Goal: Transaction & Acquisition: Purchase product/service

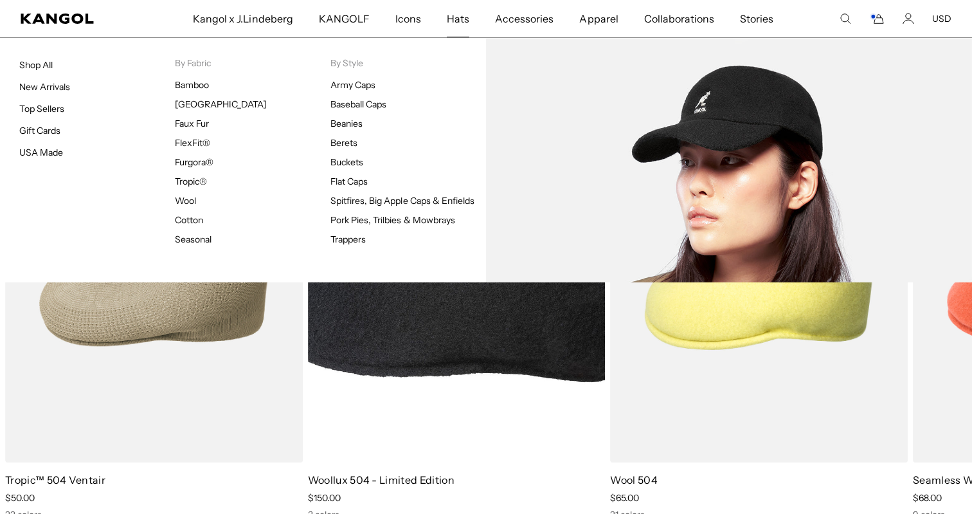
scroll to position [0, 265]
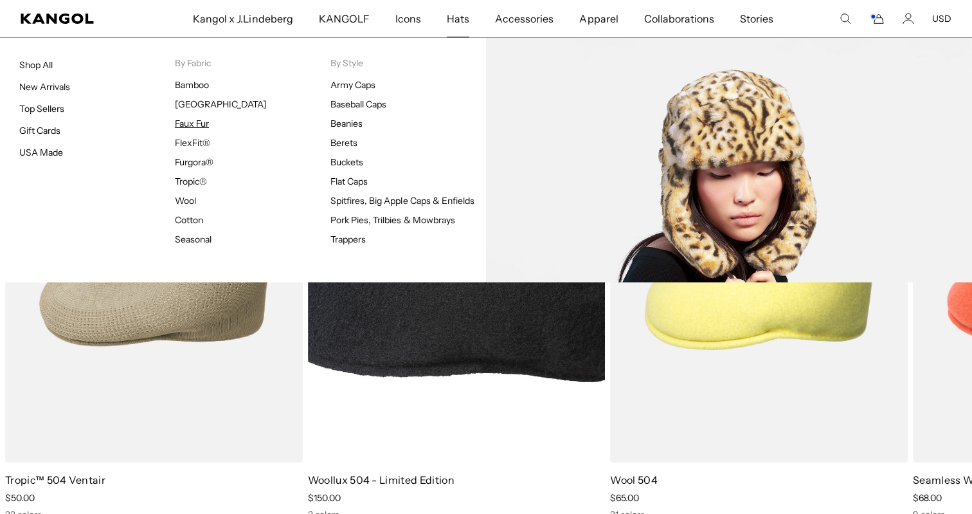
click at [202, 122] on link "Faux Fur" at bounding box center [192, 124] width 34 height 12
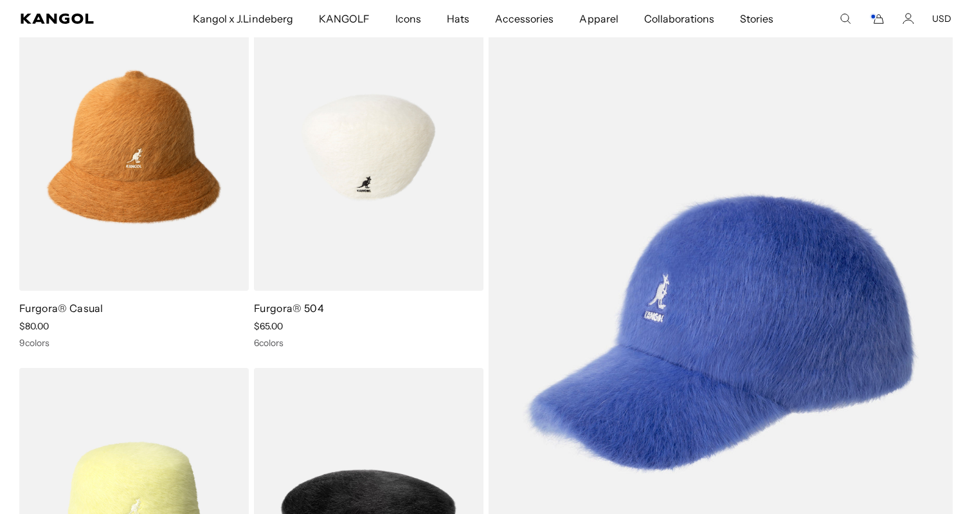
click at [388, 235] on img at bounding box center [369, 147] width 230 height 288
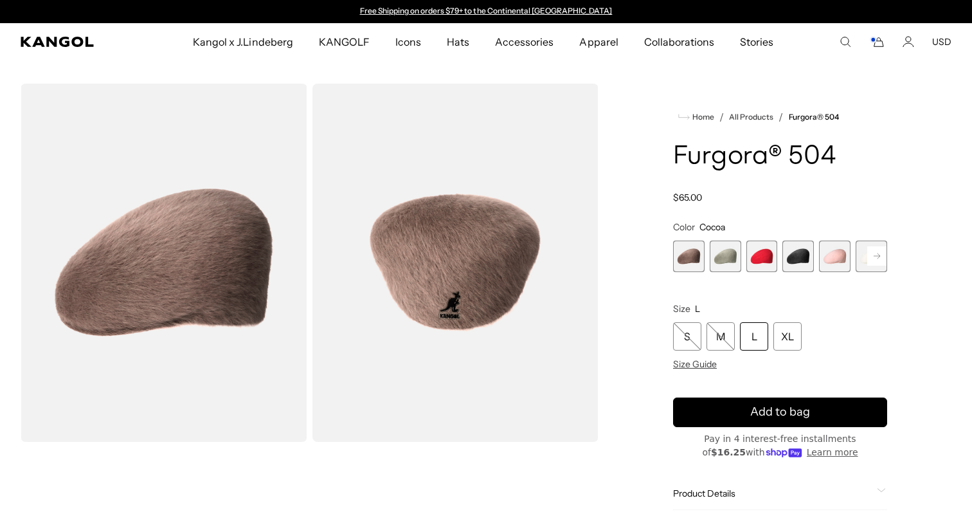
scroll to position [336, 0]
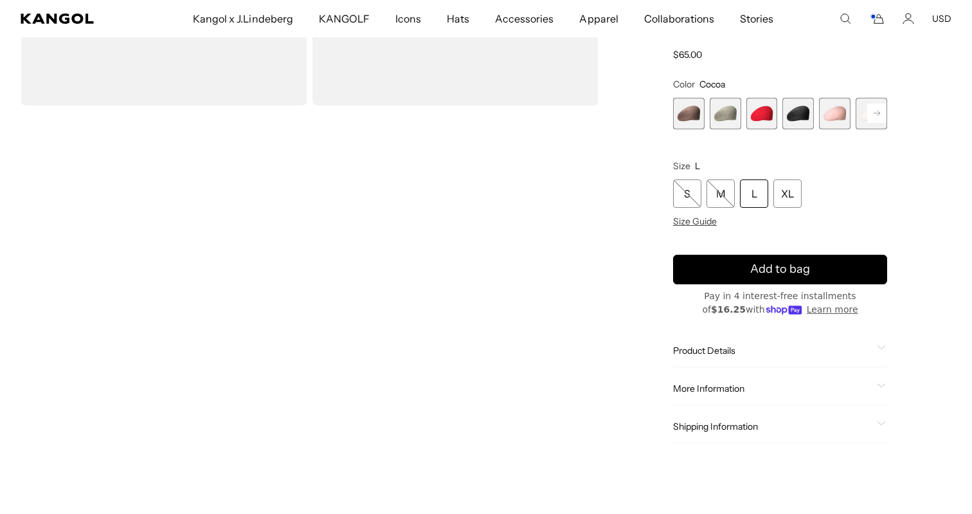
click at [698, 350] on span "Product Details" at bounding box center [772, 351] width 199 height 12
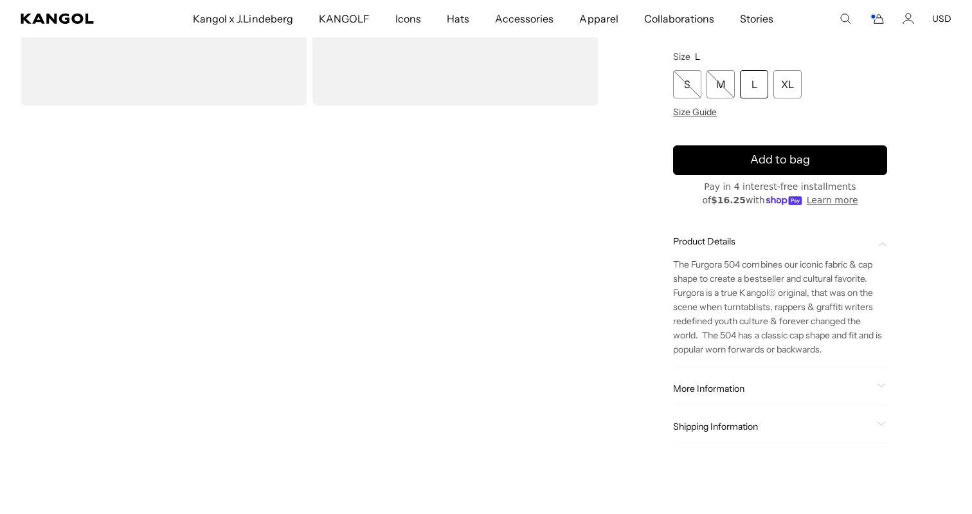
scroll to position [0, 265]
click at [750, 381] on div "More Information Style ID K3016ST Shape Ivy Cap Fabrication Furgora Material 45…" at bounding box center [780, 388] width 214 height 33
click at [738, 390] on span "More Information" at bounding box center [772, 389] width 199 height 12
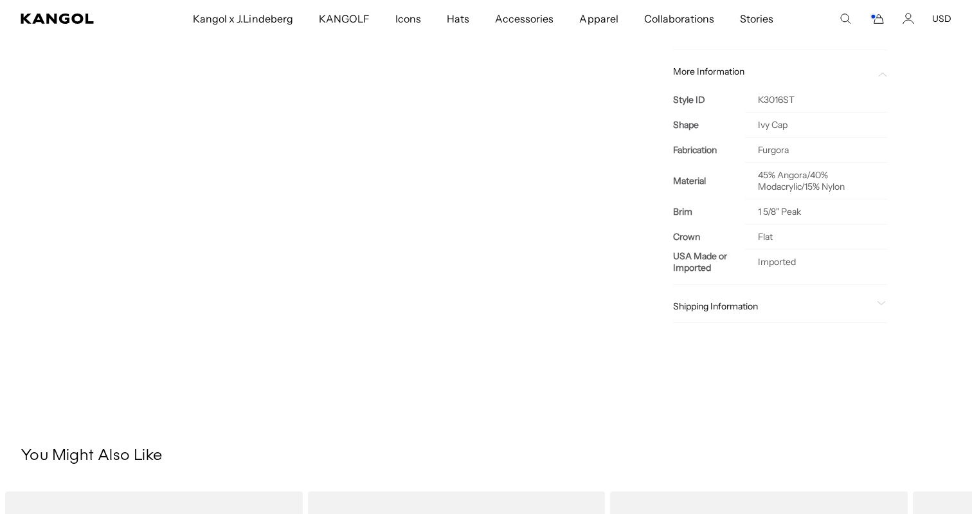
click at [794, 177] on td "45% Angora/40% Modacrylic/15% Nylon" at bounding box center [816, 180] width 142 height 37
copy td "Angora"
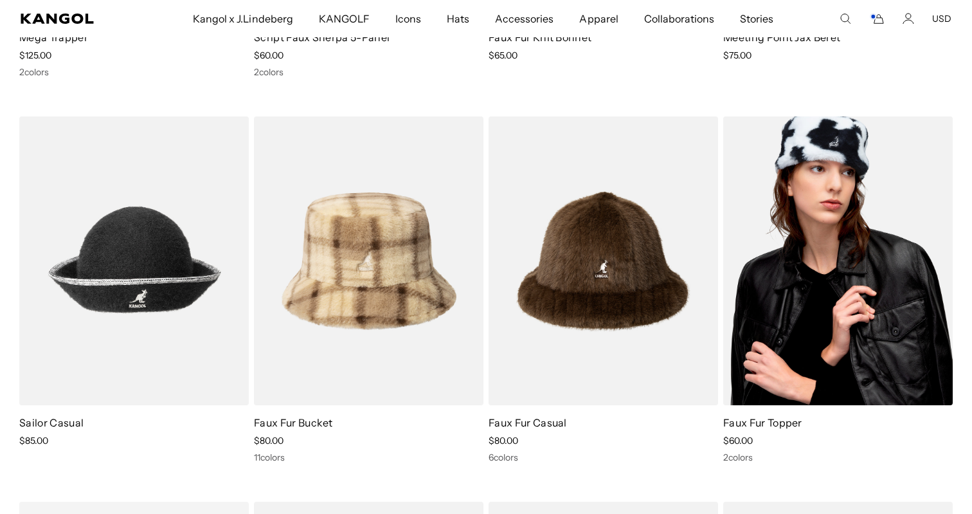
scroll to position [802, 0]
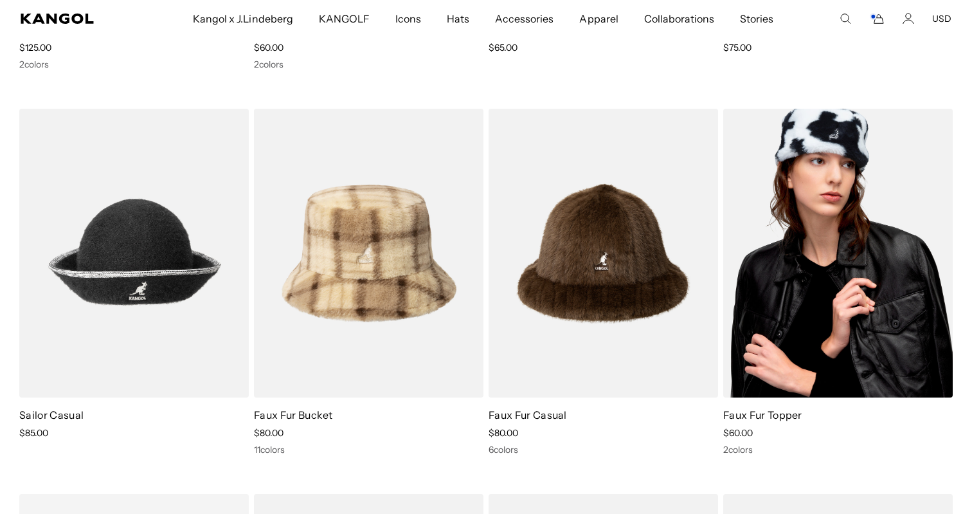
click at [921, 264] on img at bounding box center [838, 253] width 230 height 288
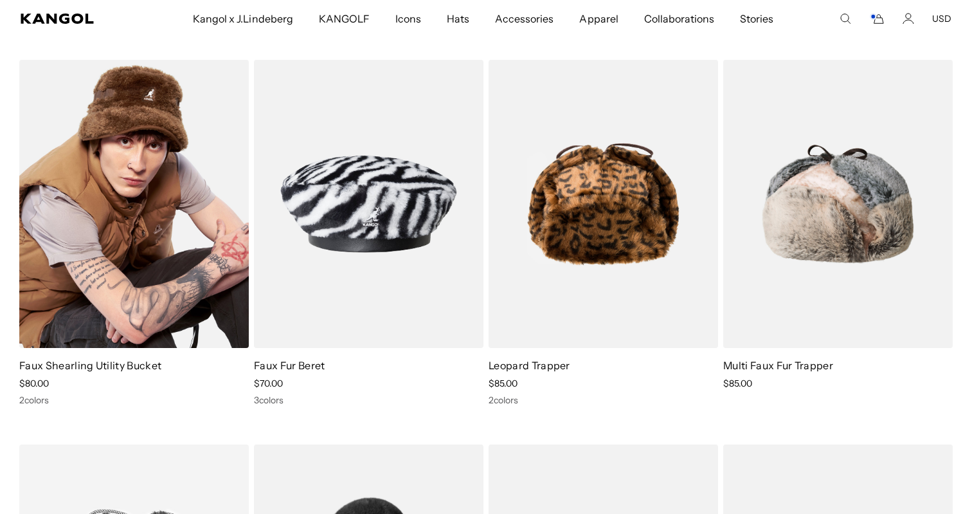
scroll to position [1256, 0]
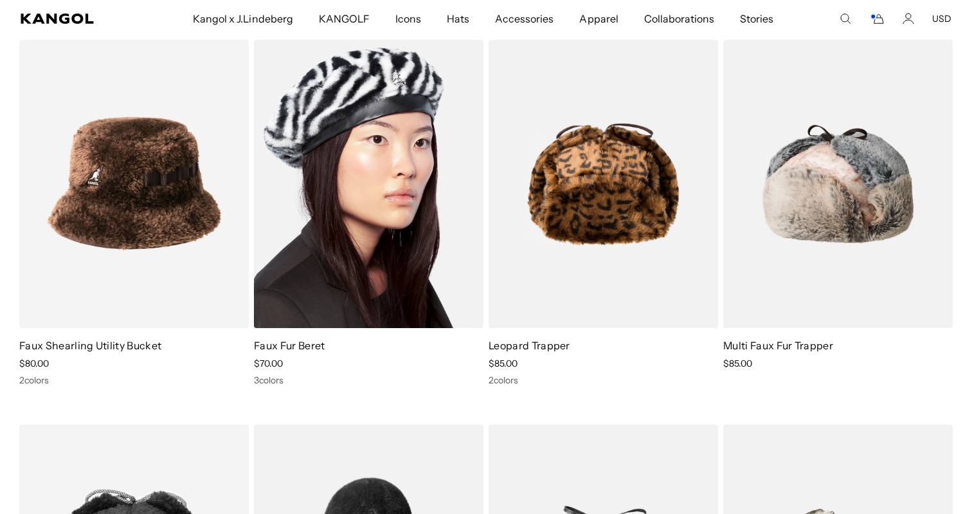
click at [376, 212] on img at bounding box center [369, 184] width 230 height 288
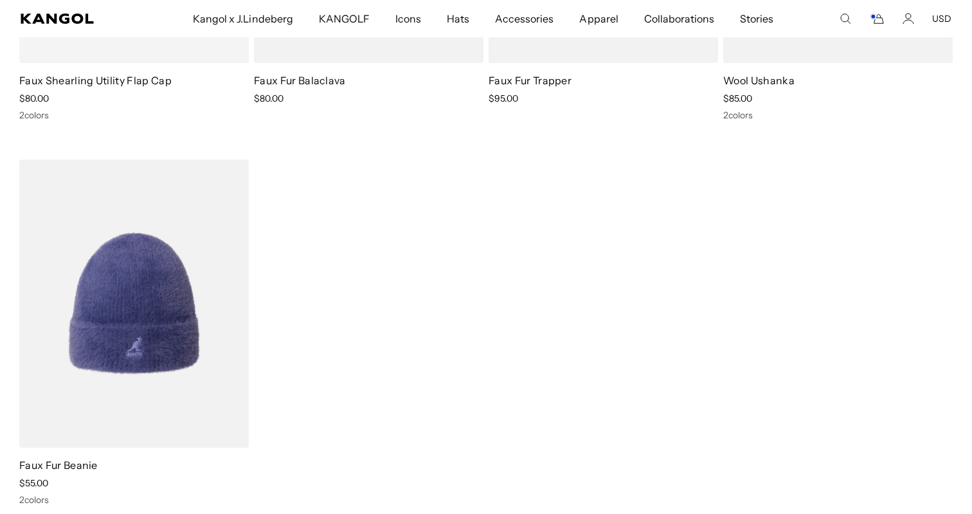
scroll to position [0, 0]
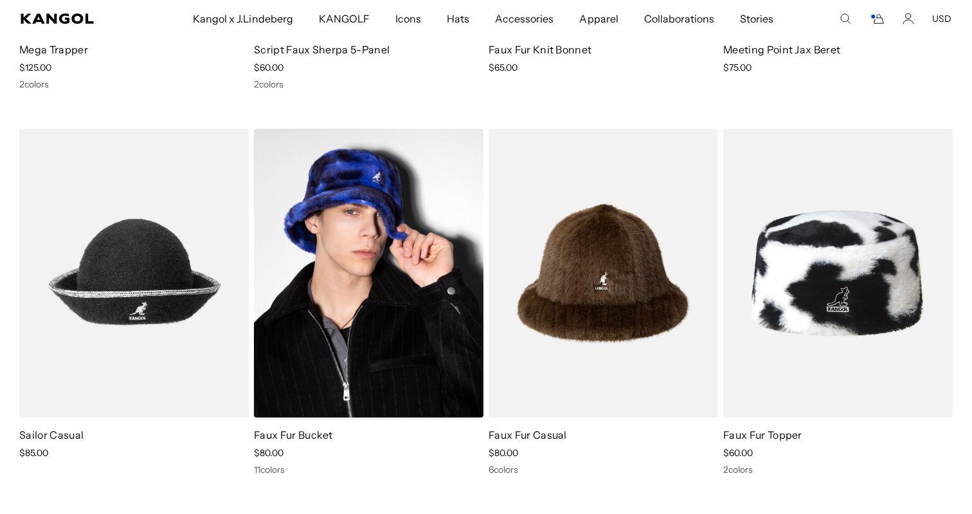
click at [357, 362] on img at bounding box center [369, 273] width 230 height 288
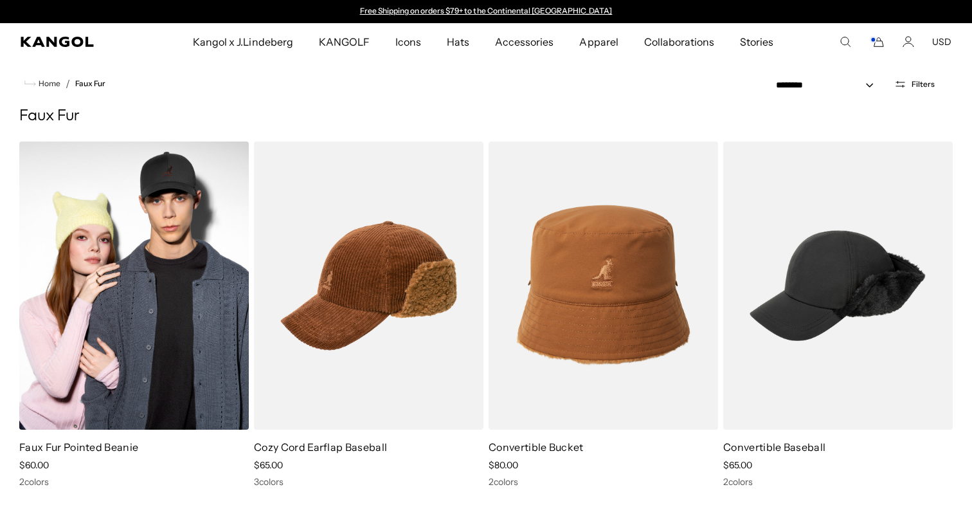
click at [149, 248] on img at bounding box center [134, 285] width 230 height 288
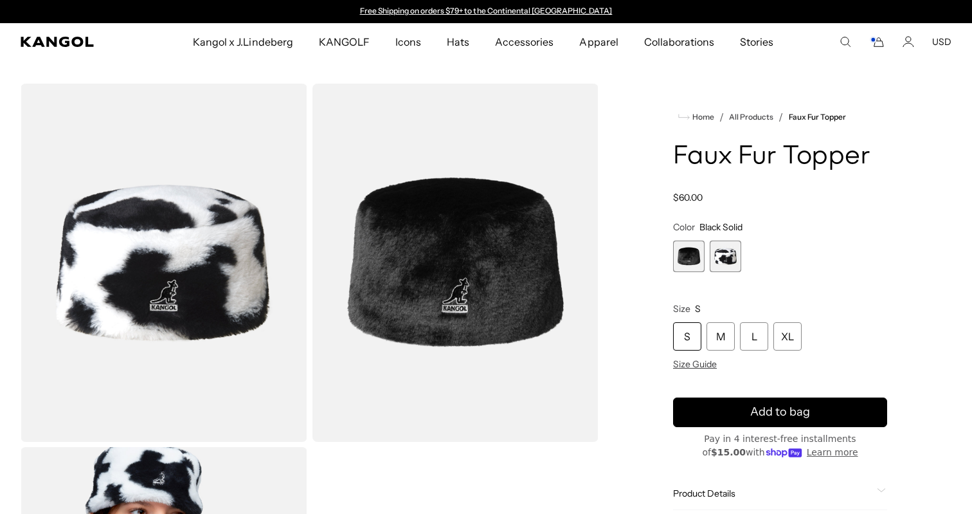
scroll to position [19, 0]
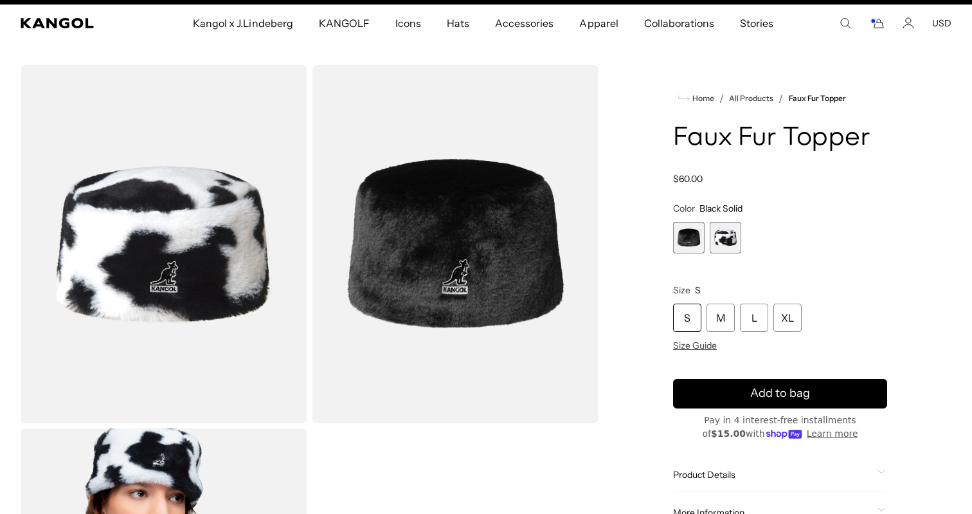
click at [678, 248] on span "1 of 2" at bounding box center [689, 238] width 32 height 32
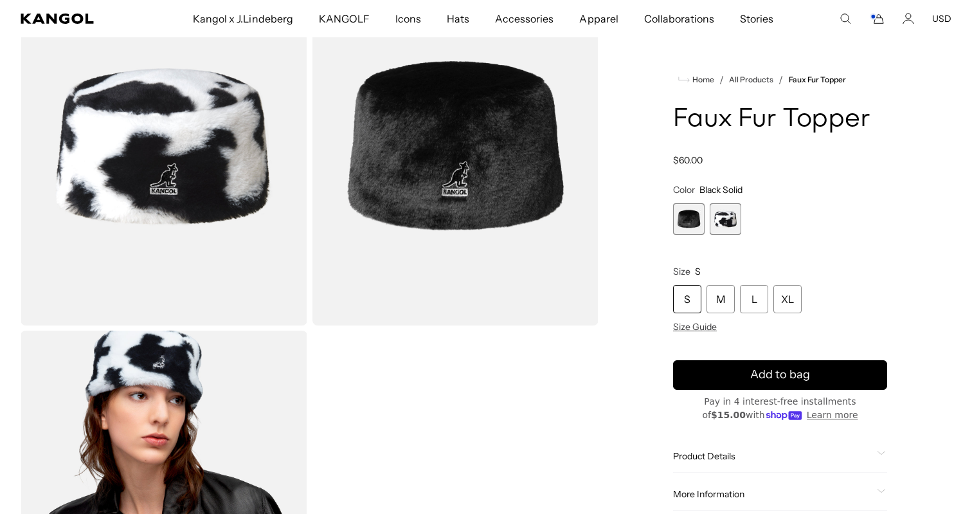
scroll to position [115, 0]
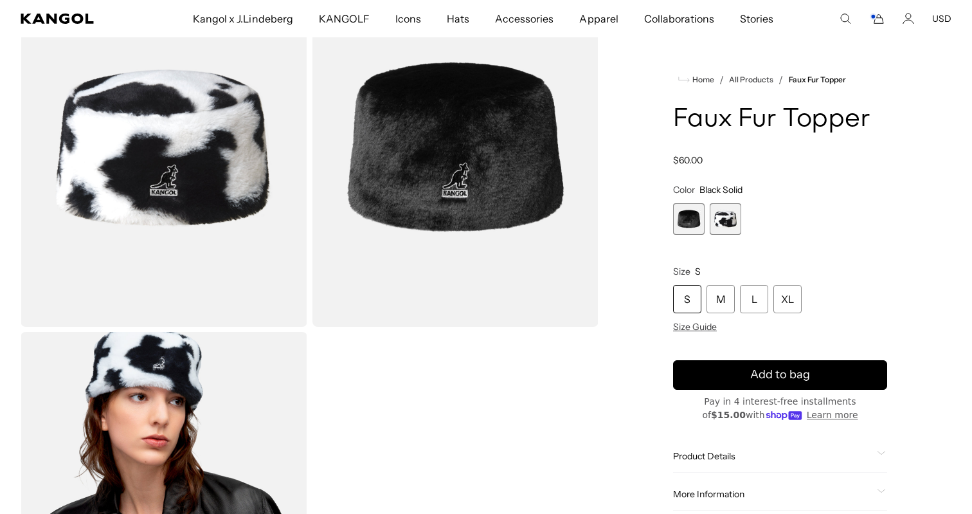
click at [689, 304] on div "S" at bounding box center [687, 299] width 28 height 28
click at [725, 212] on span "2 of 2" at bounding box center [726, 219] width 32 height 32
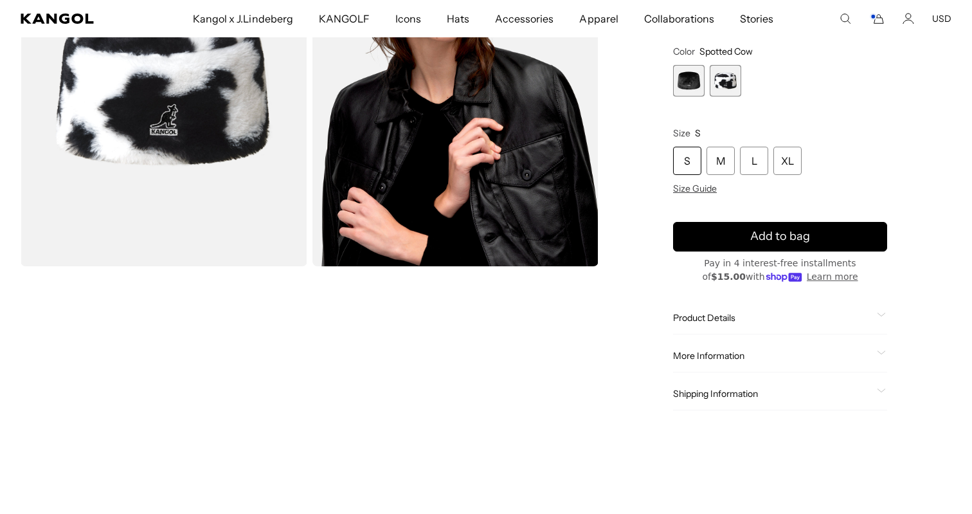
scroll to position [82, 0]
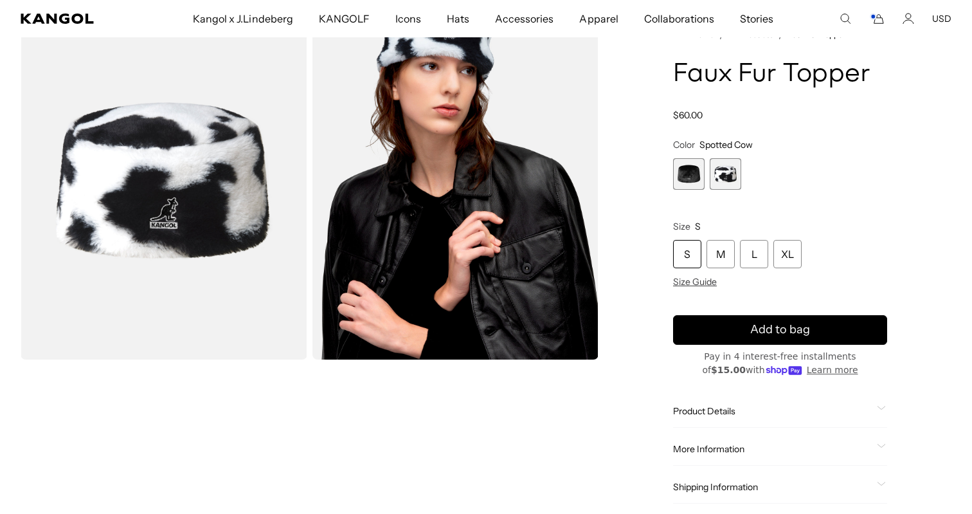
click at [682, 173] on span "1 of 2" at bounding box center [689, 174] width 32 height 32
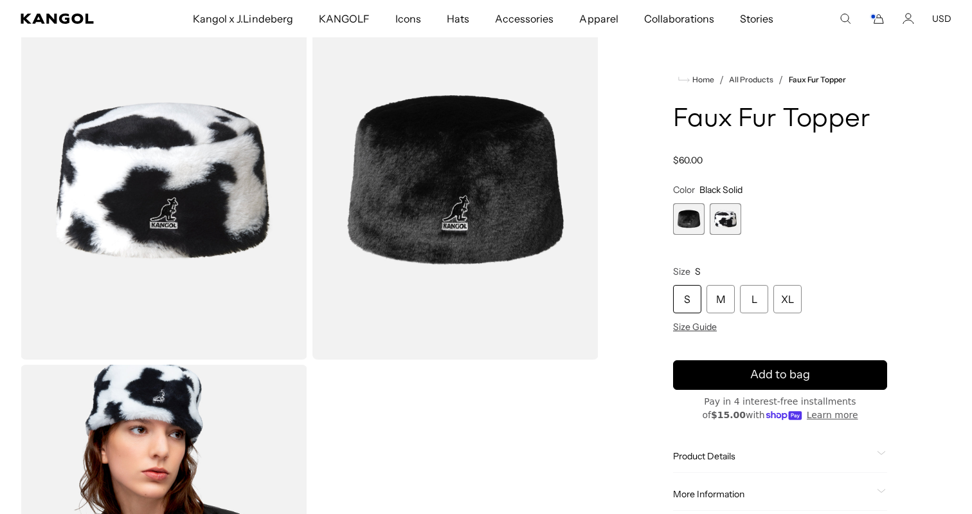
scroll to position [0, 265]
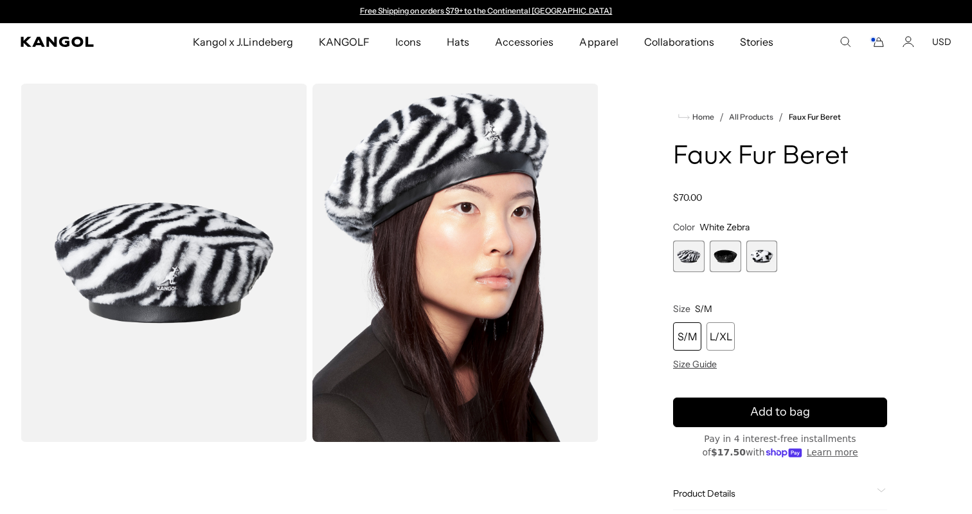
click at [722, 256] on span "2 of 3" at bounding box center [726, 257] width 32 height 32
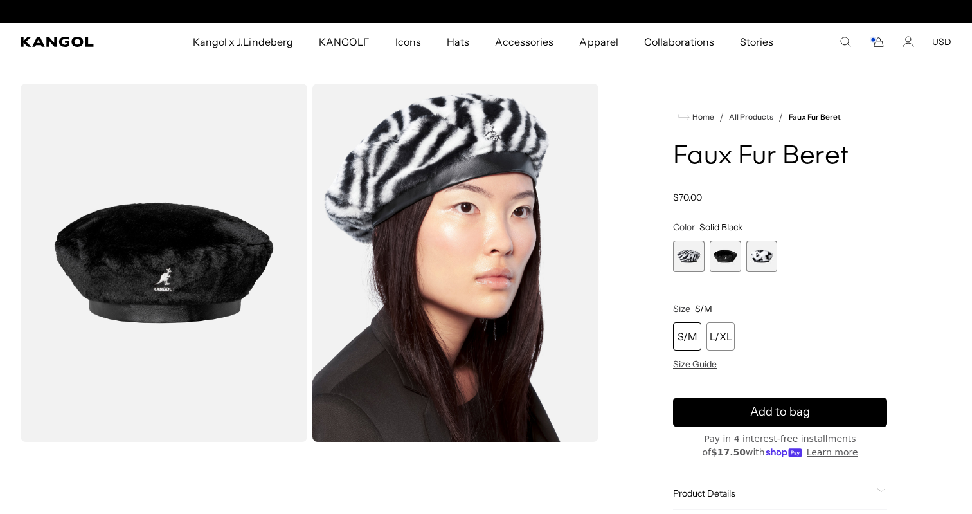
scroll to position [0, 265]
click at [764, 255] on span "3 of 3" at bounding box center [763, 257] width 32 height 32
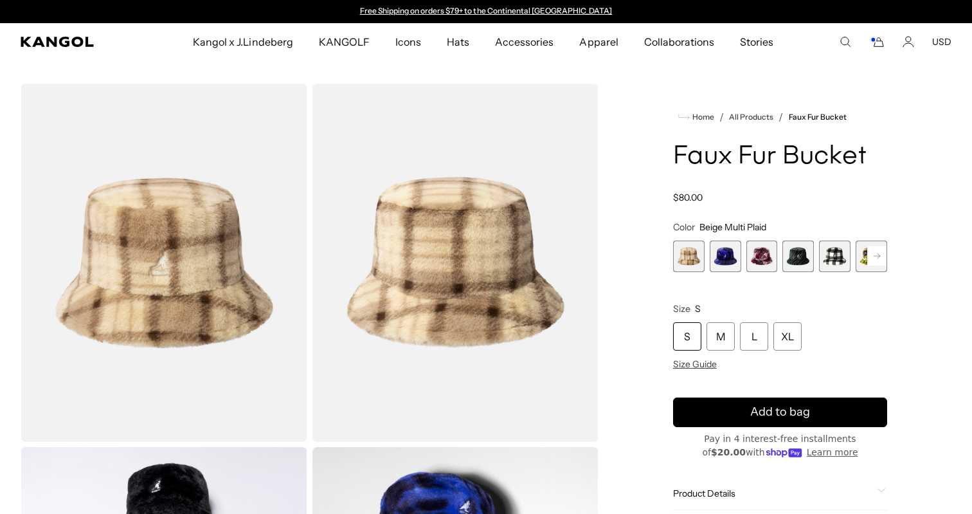
click at [770, 251] on span "3 of 12" at bounding box center [763, 257] width 32 height 32
click at [875, 260] on rect at bounding box center [877, 255] width 19 height 19
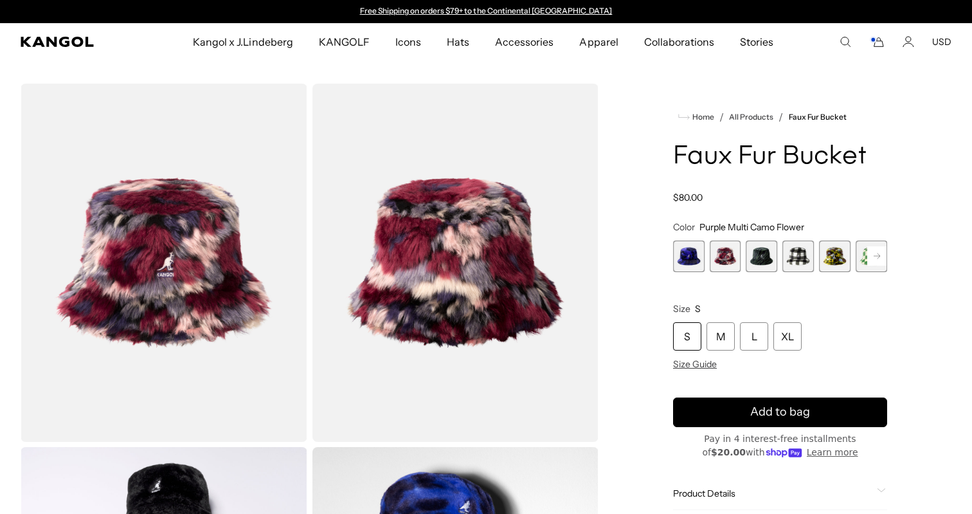
click at [875, 260] on rect at bounding box center [877, 255] width 19 height 19
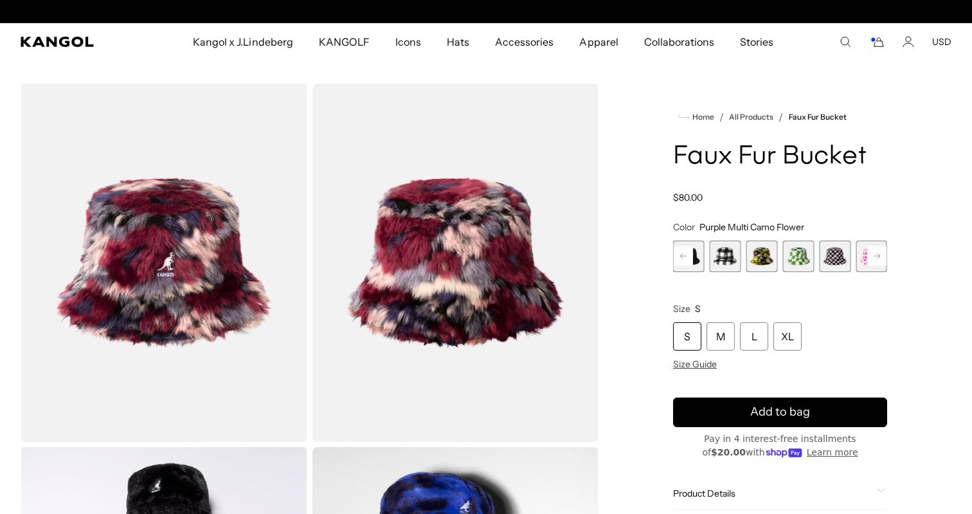
click at [875, 260] on rect at bounding box center [877, 255] width 19 height 19
click at [875, 261] on rect at bounding box center [877, 255] width 19 height 19
click at [875, 260] on rect at bounding box center [877, 255] width 19 height 19
click at [811, 260] on span "10 of 12" at bounding box center [799, 257] width 32 height 32
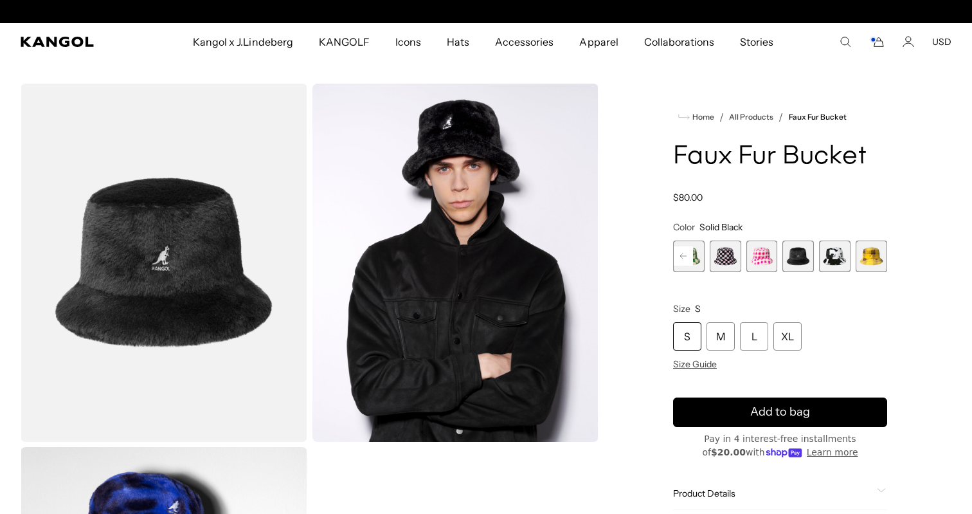
click at [837, 263] on span "11 of 12" at bounding box center [835, 257] width 32 height 32
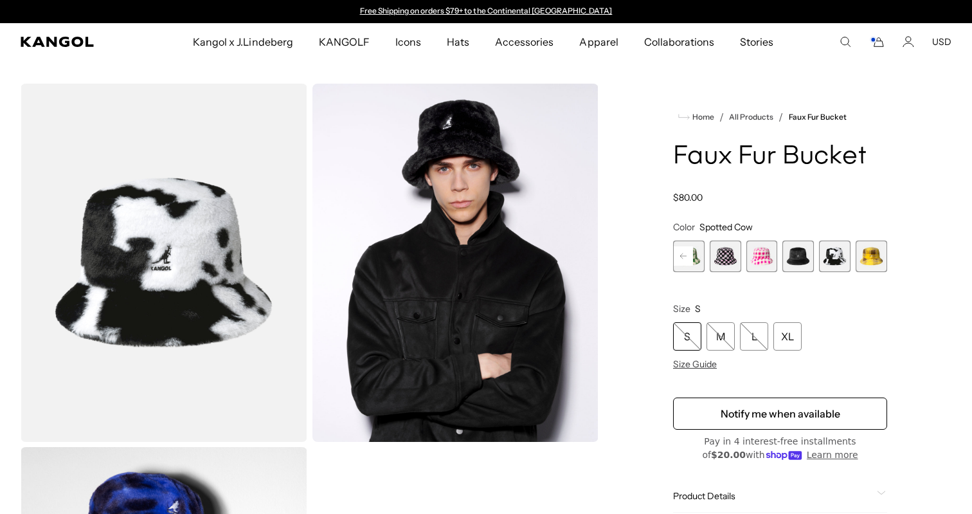
click at [866, 263] on span "12 of 12" at bounding box center [872, 257] width 32 height 32
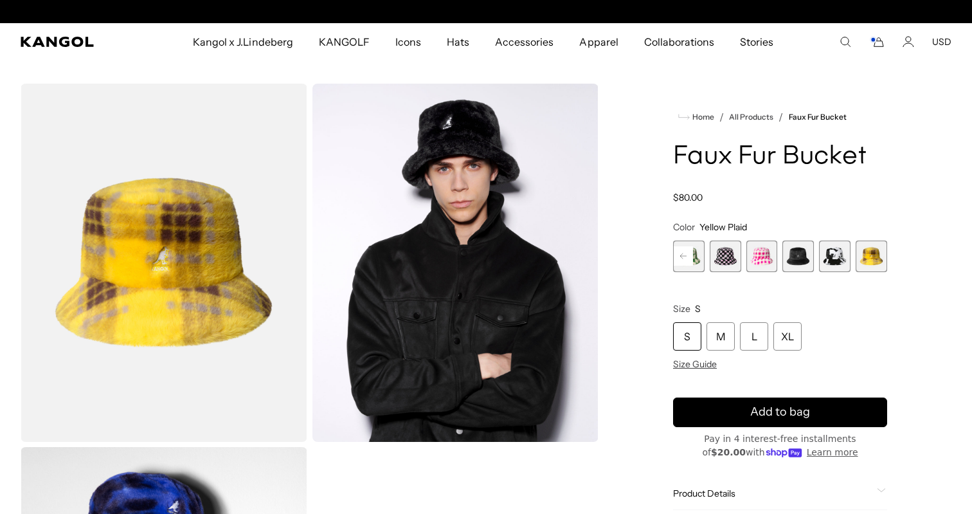
scroll to position [0, 265]
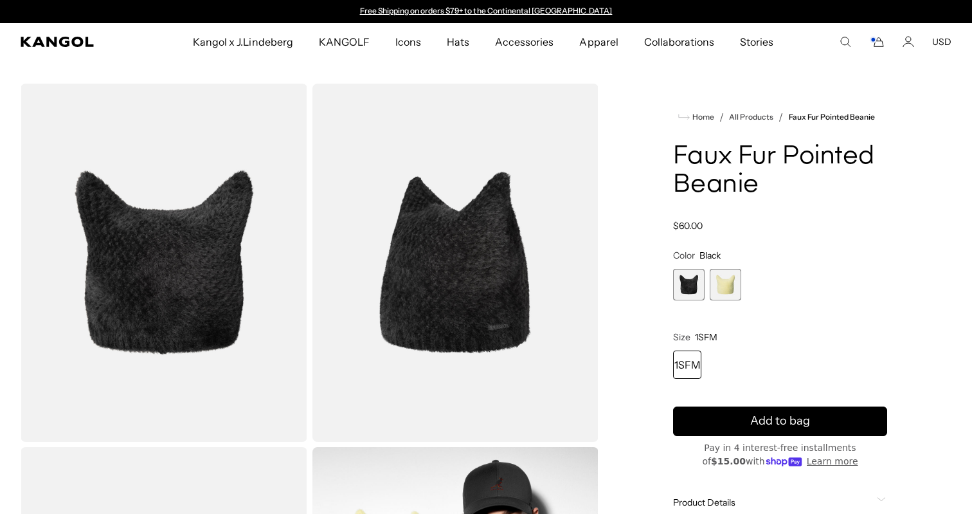
click at [718, 279] on span "2 of 2" at bounding box center [726, 285] width 32 height 32
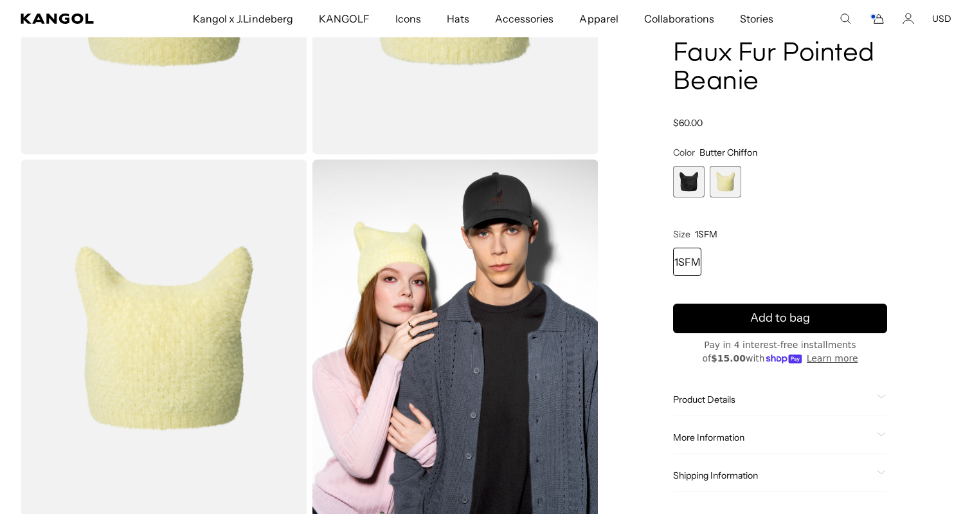
scroll to position [266, 0]
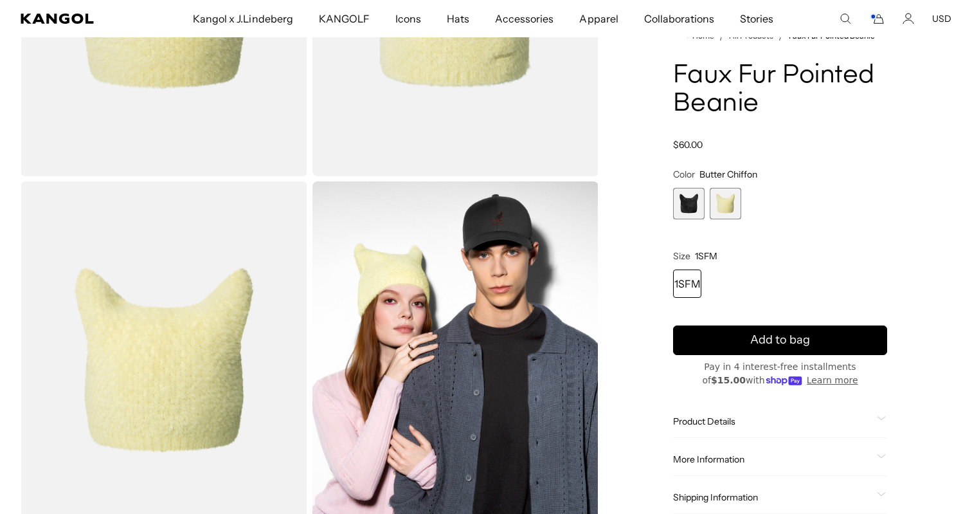
click at [671, 211] on div "Home / All Products / Faux Fur Pointed Beanie Faux Fur Pointed Beanie Regular p…" at bounding box center [780, 179] width 343 height 722
click at [682, 208] on span "1 of 2" at bounding box center [689, 204] width 32 height 32
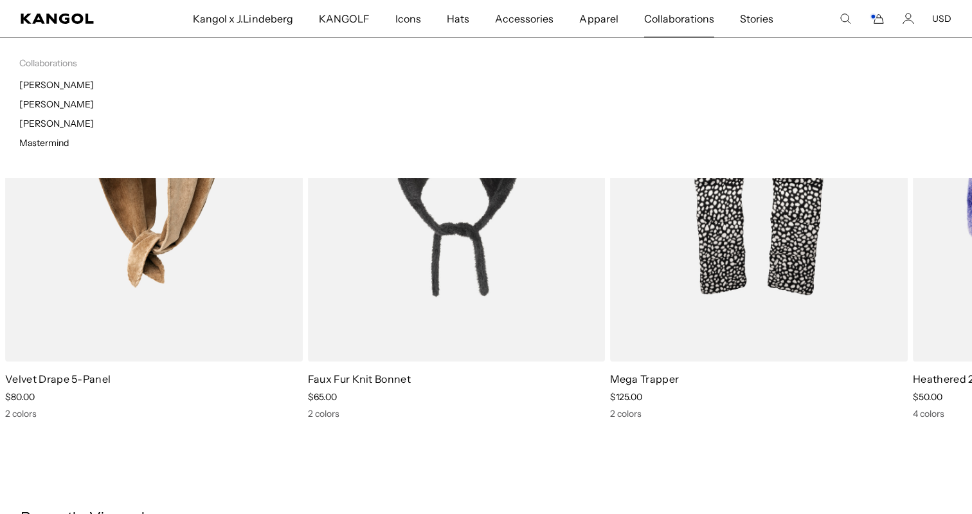
scroll to position [0, 265]
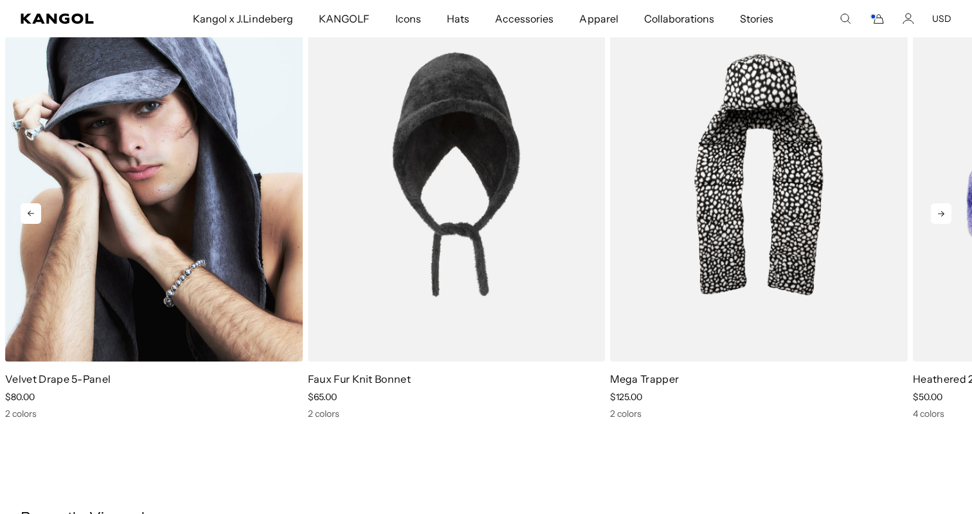
click at [149, 272] on img "1 of 5" at bounding box center [154, 175] width 298 height 374
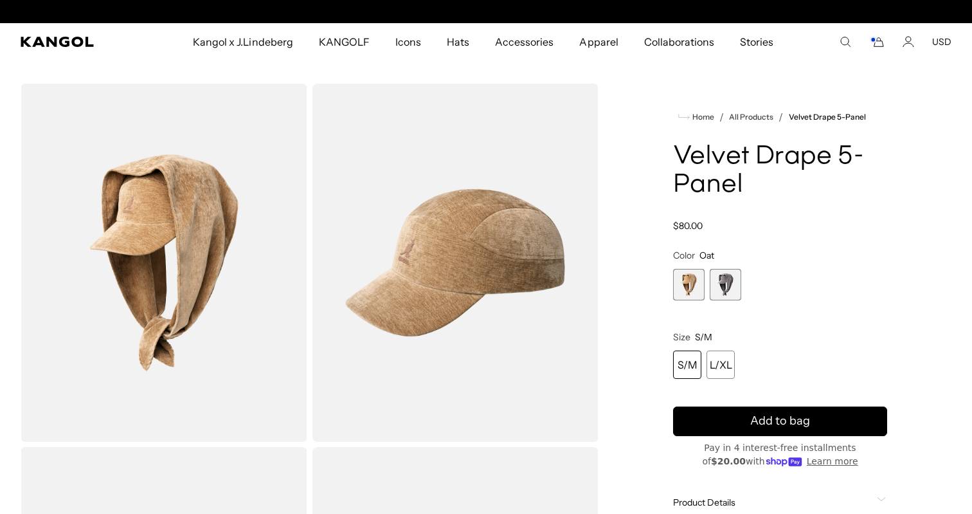
scroll to position [0, 265]
click at [682, 371] on div "S/M" at bounding box center [687, 364] width 28 height 28
click at [727, 291] on span "2 of 2" at bounding box center [726, 285] width 32 height 32
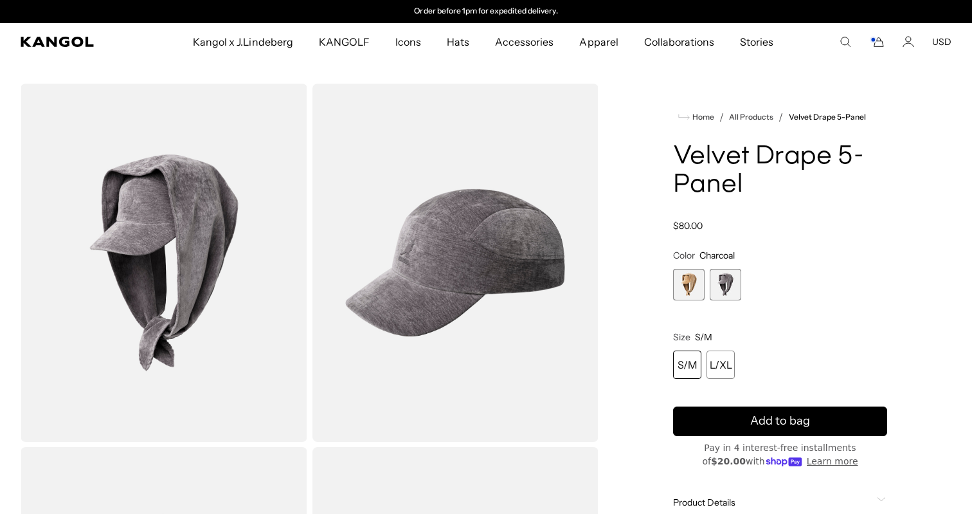
click at [688, 291] on span "1 of 2" at bounding box center [689, 285] width 32 height 32
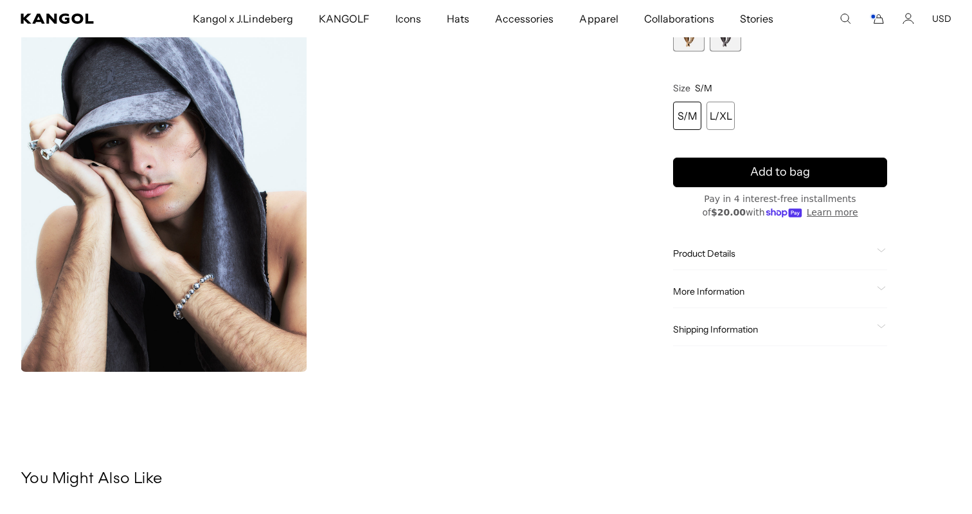
scroll to position [744, 0]
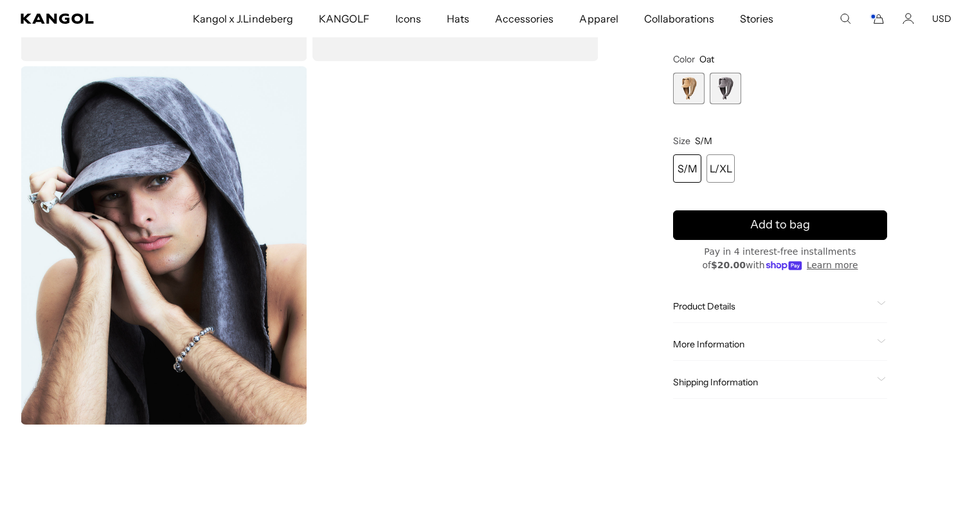
click at [700, 309] on span "Product Details" at bounding box center [772, 306] width 199 height 12
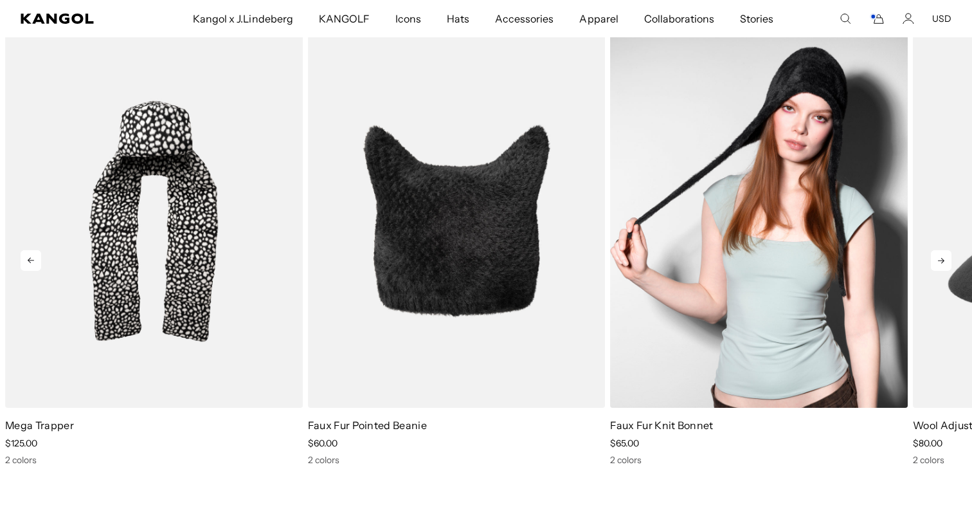
scroll to position [1276, 0]
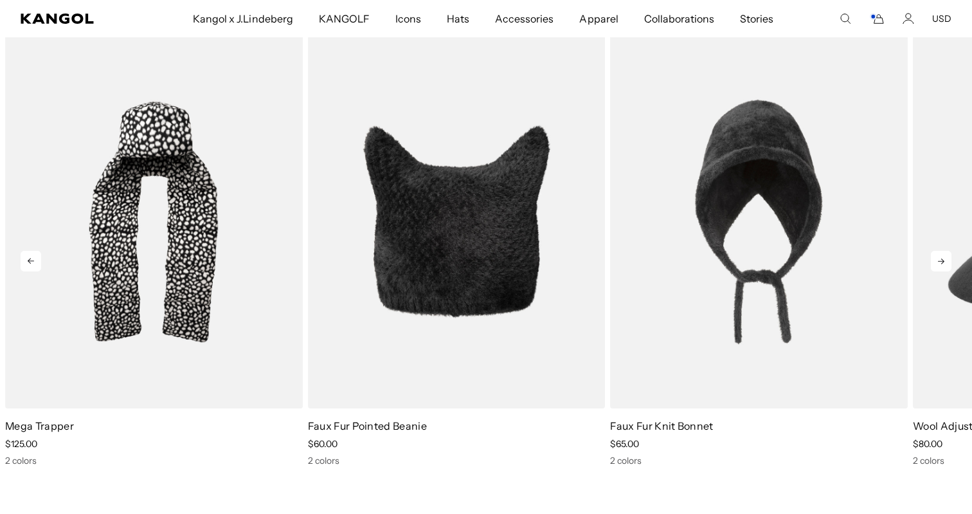
click at [940, 262] on icon at bounding box center [941, 261] width 21 height 21
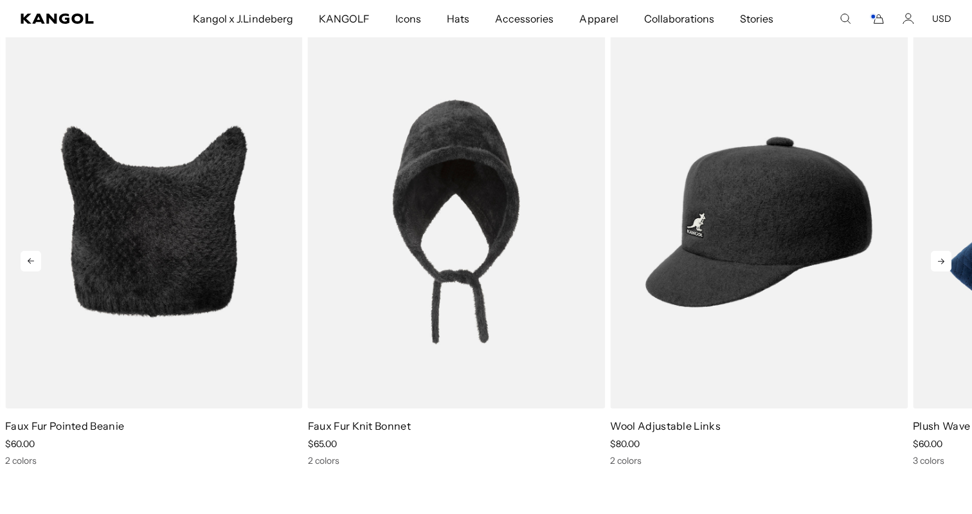
click at [940, 262] on icon at bounding box center [941, 261] width 21 height 21
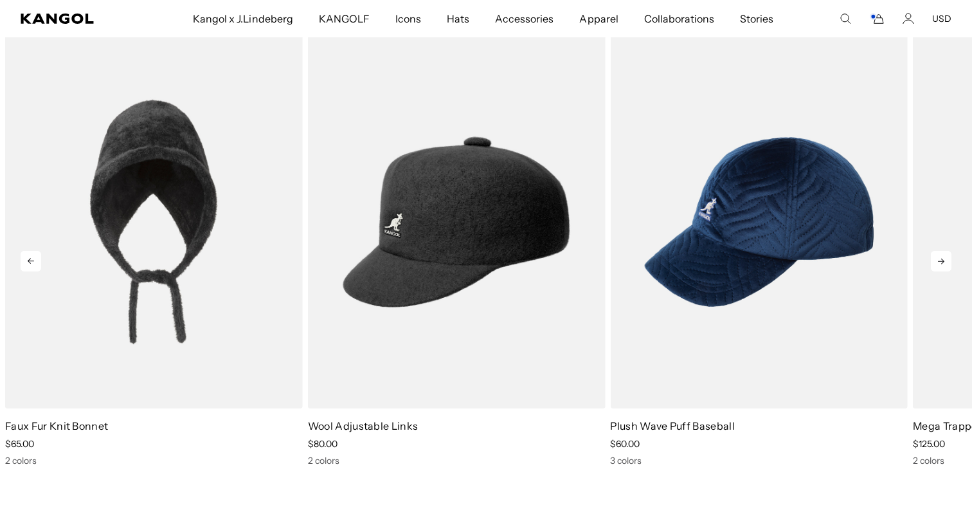
click at [937, 257] on icon at bounding box center [941, 261] width 21 height 21
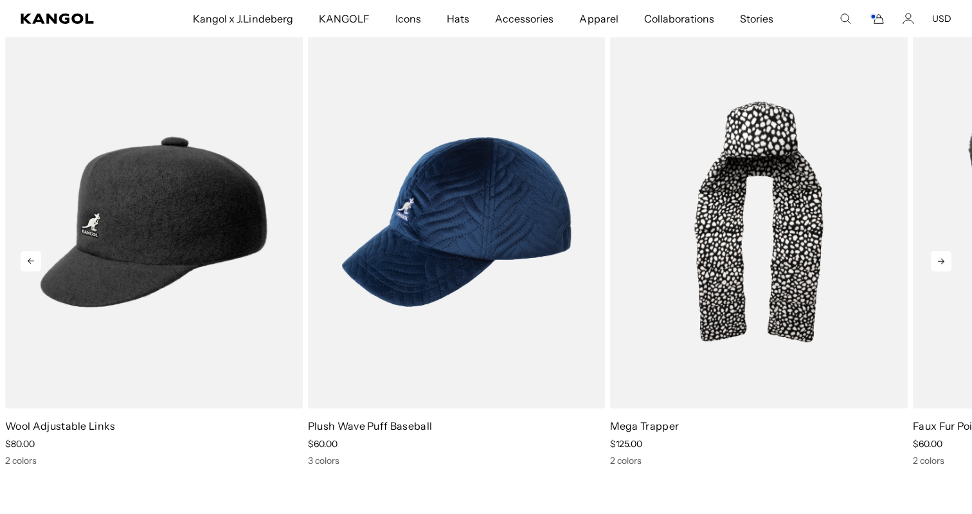
scroll to position [0, 265]
click at [938, 258] on icon at bounding box center [941, 261] width 21 height 21
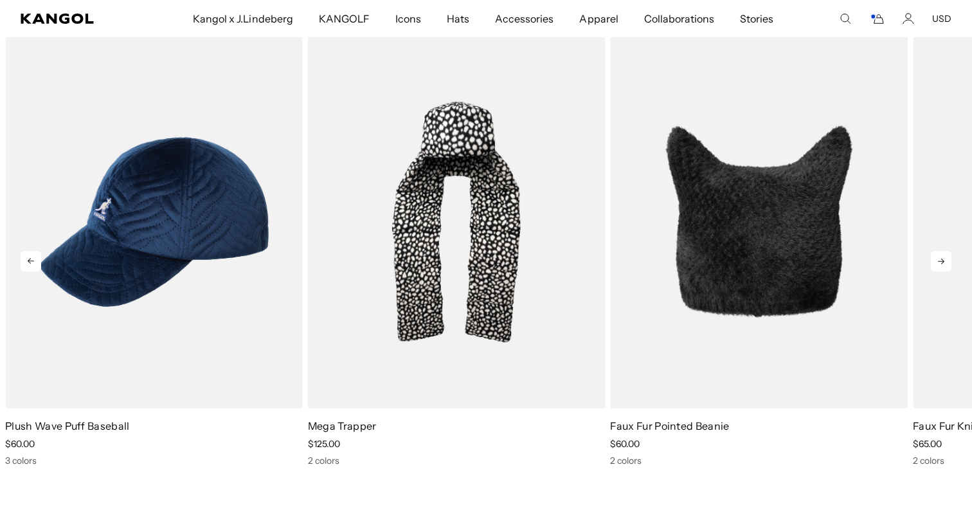
scroll to position [0, 0]
click at [934, 259] on icon at bounding box center [941, 261] width 21 height 21
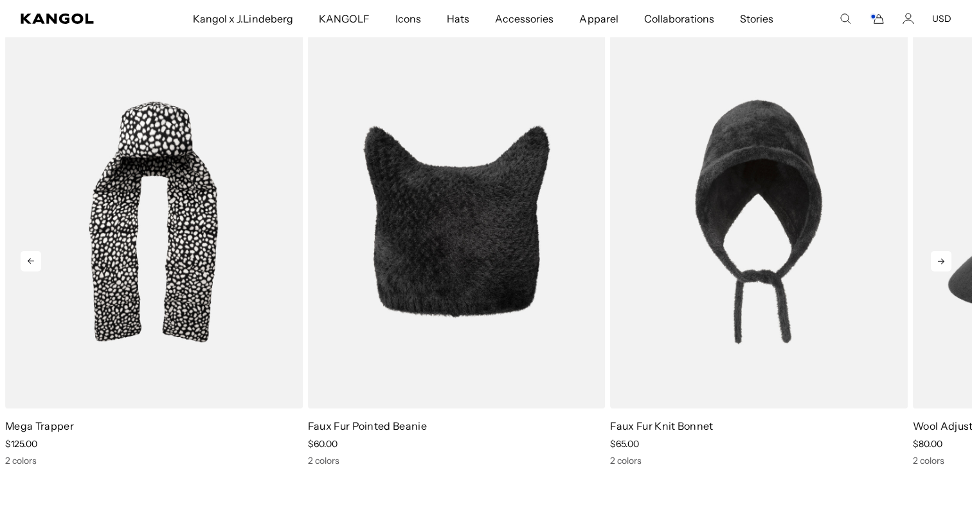
click at [934, 258] on icon at bounding box center [941, 261] width 21 height 21
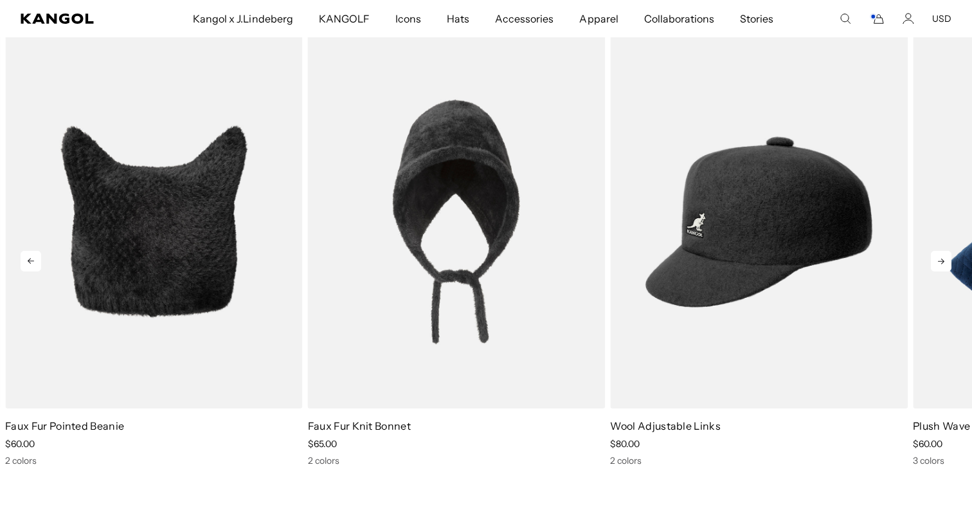
click at [940, 257] on icon at bounding box center [941, 261] width 21 height 21
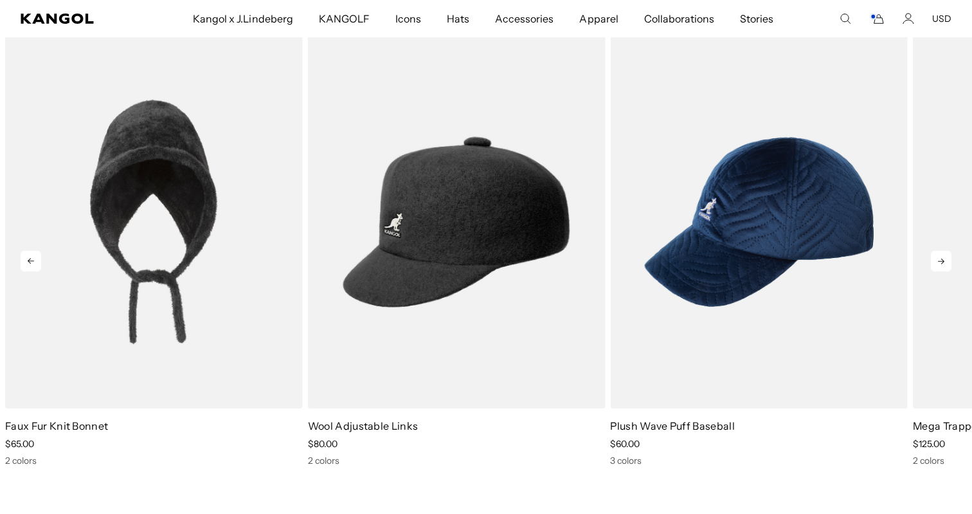
scroll to position [0, 265]
click at [940, 257] on icon at bounding box center [941, 261] width 21 height 21
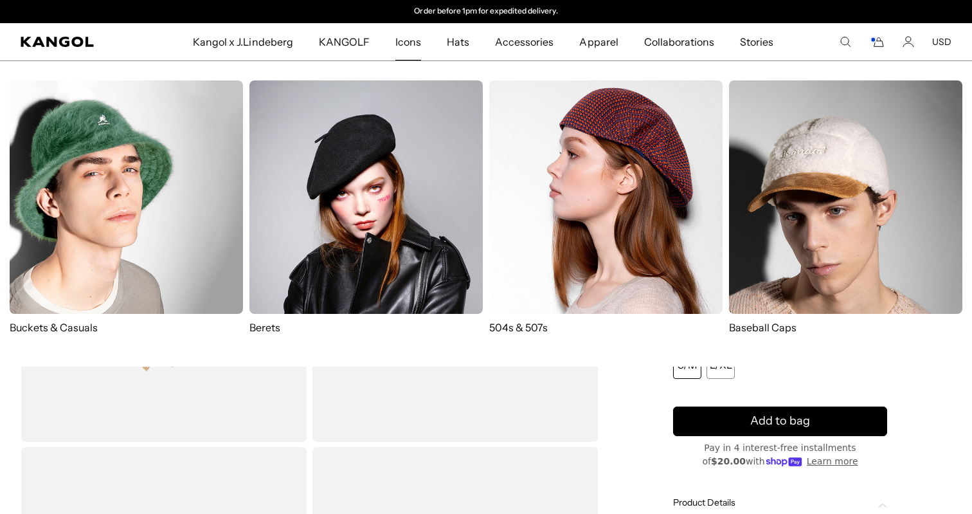
click at [572, 192] on img at bounding box center [605, 196] width 233 height 233
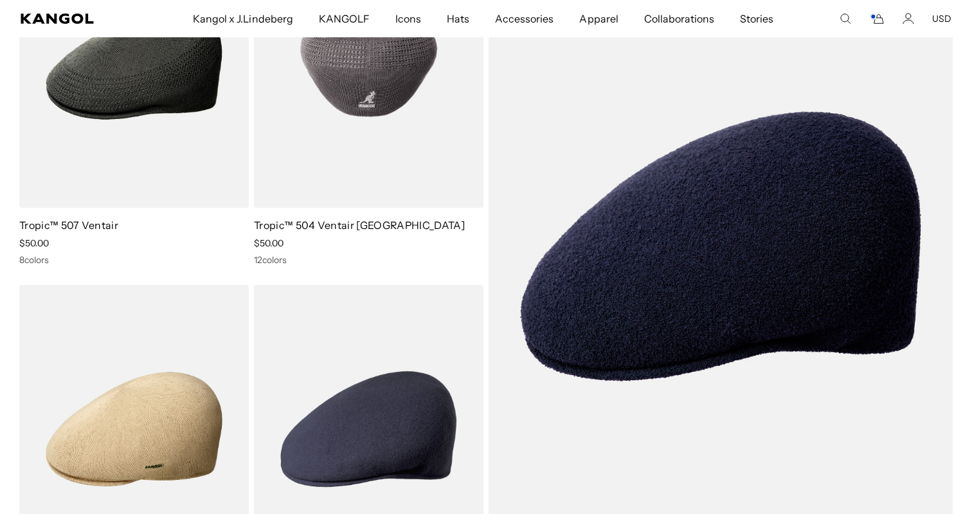
scroll to position [1830, 0]
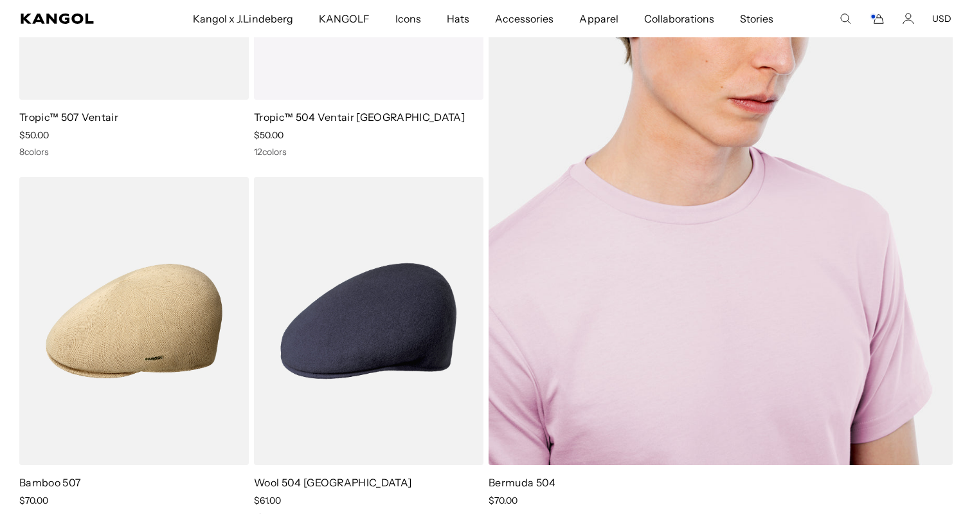
click at [507, 243] on img at bounding box center [721, 138] width 464 height 653
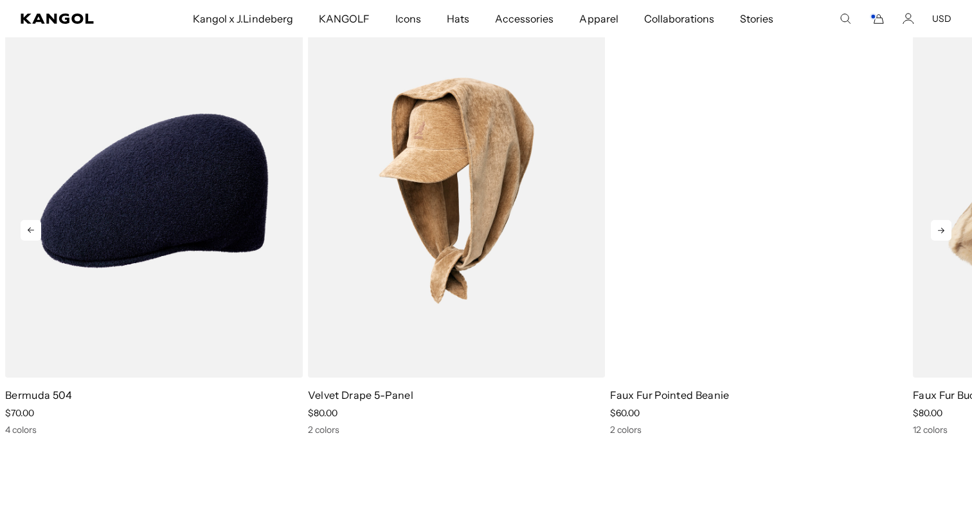
scroll to position [2878, 0]
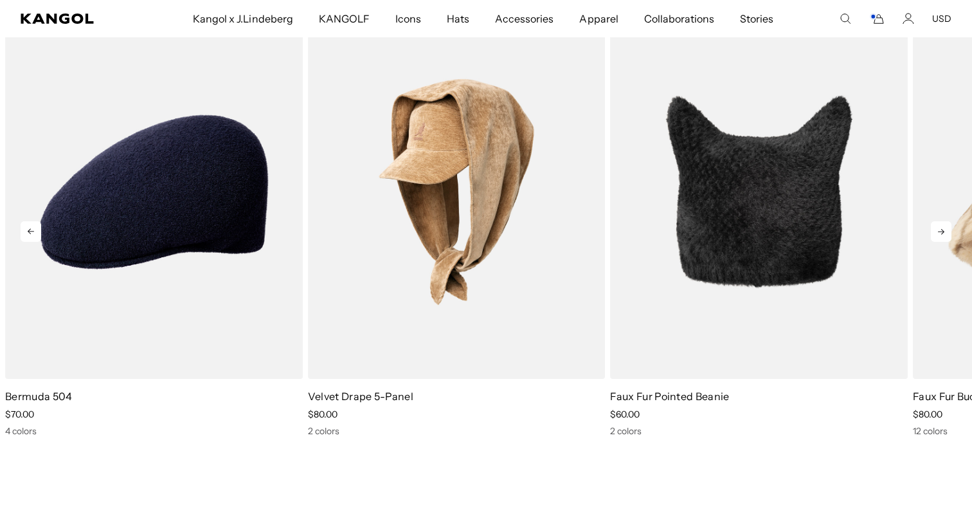
click at [941, 228] on icon at bounding box center [941, 231] width 21 height 21
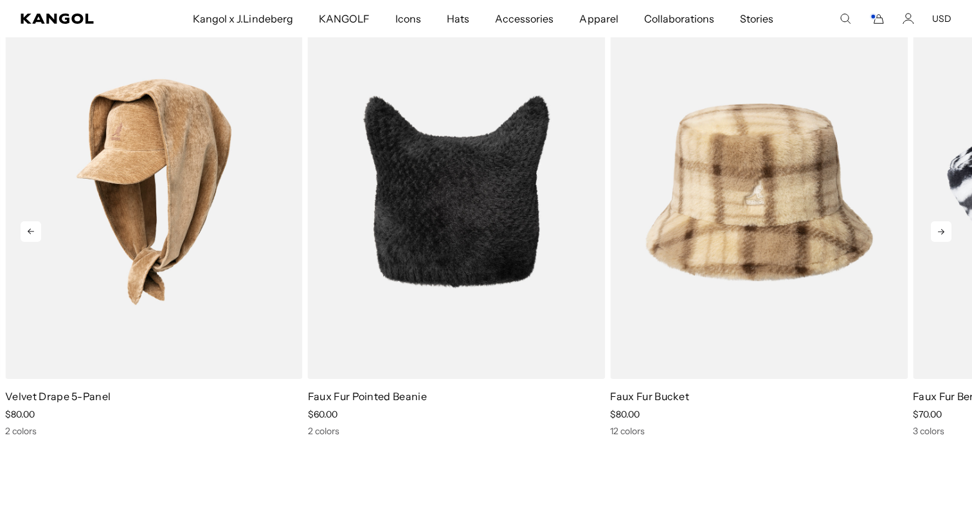
click at [941, 228] on icon at bounding box center [941, 231] width 21 height 21
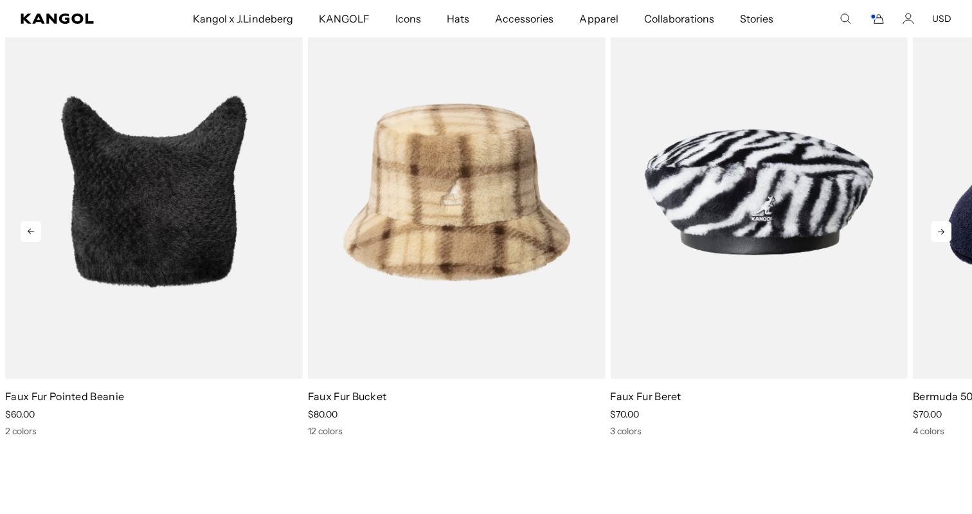
click at [941, 228] on icon at bounding box center [941, 231] width 21 height 21
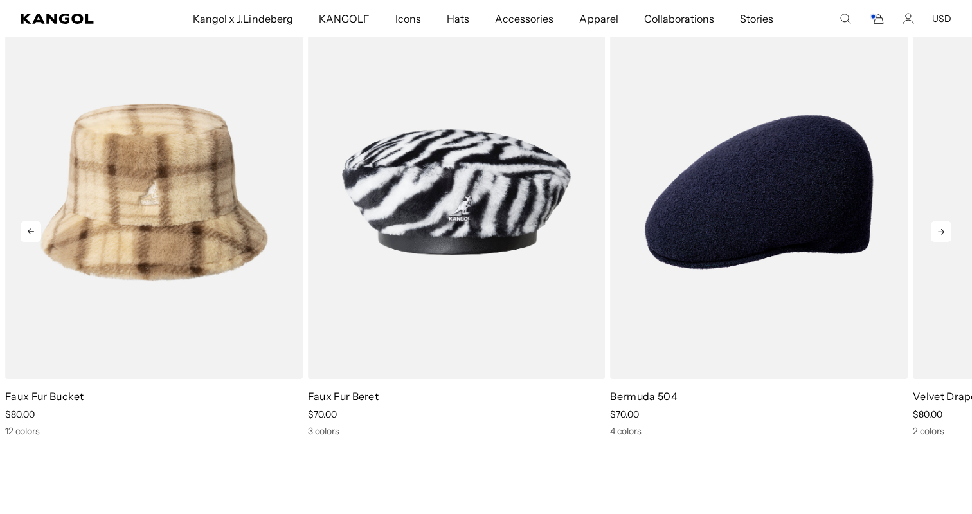
scroll to position [0, 0]
click at [941, 228] on icon at bounding box center [941, 231] width 21 height 21
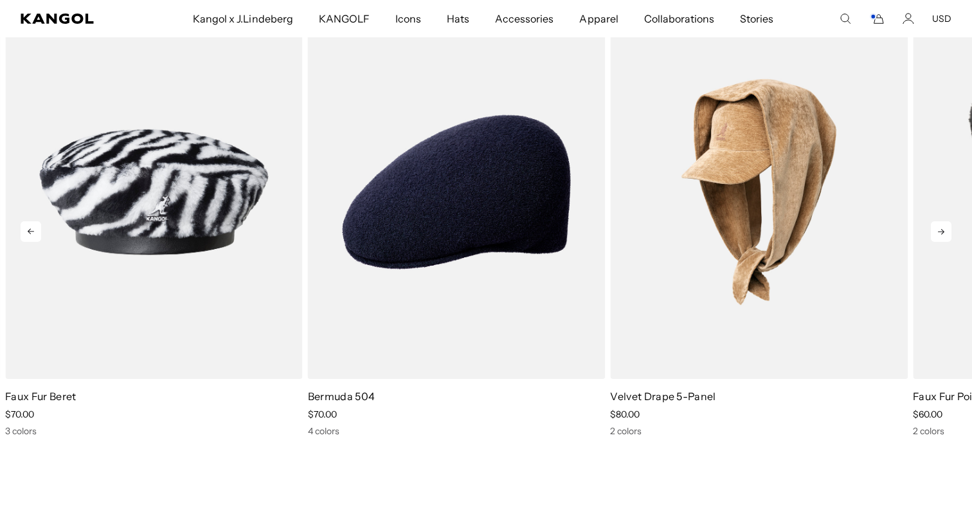
click at [941, 228] on icon at bounding box center [941, 231] width 21 height 21
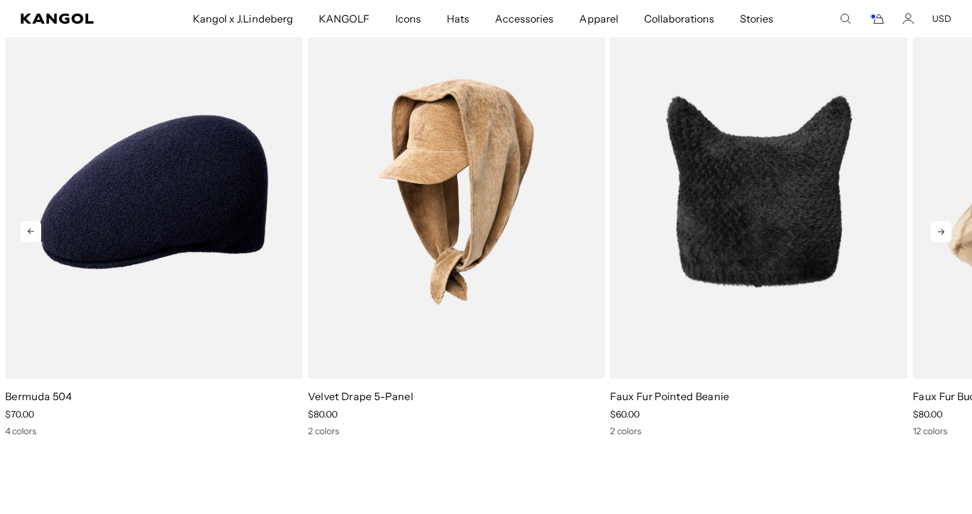
click at [941, 228] on icon at bounding box center [941, 231] width 21 height 21
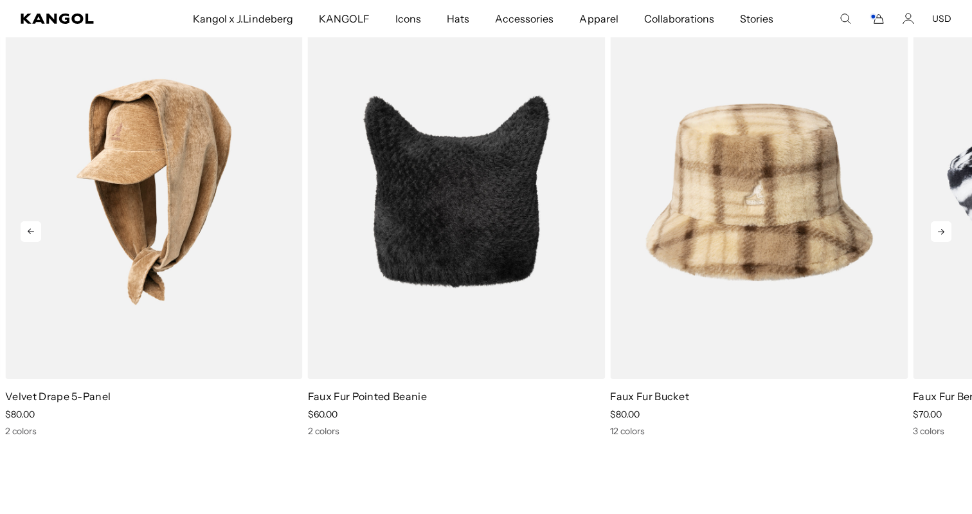
click at [941, 228] on icon at bounding box center [941, 231] width 21 height 21
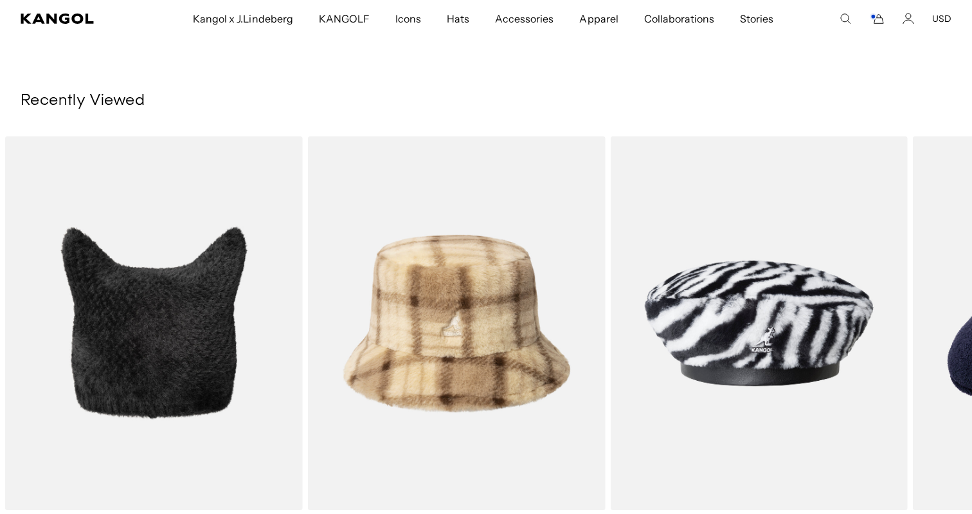
scroll to position [2707, 0]
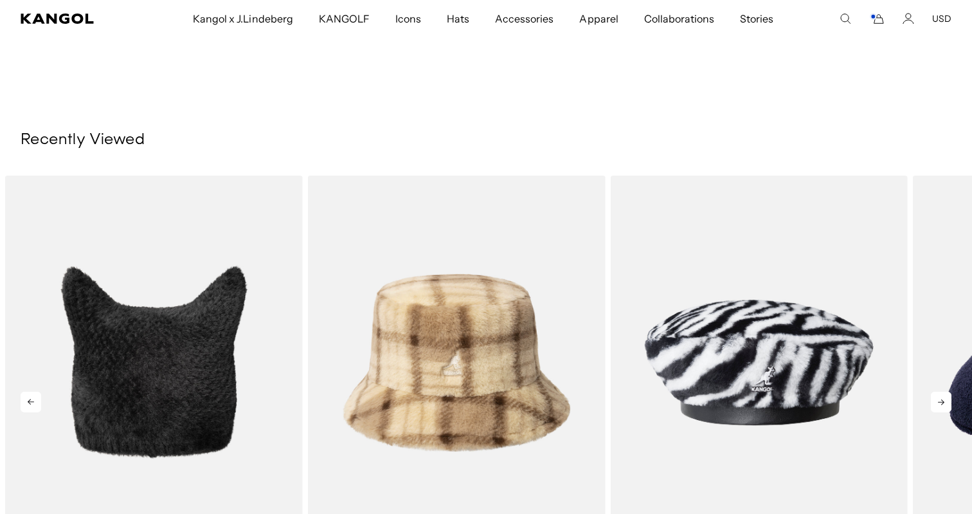
click at [942, 403] on icon at bounding box center [941, 402] width 21 height 21
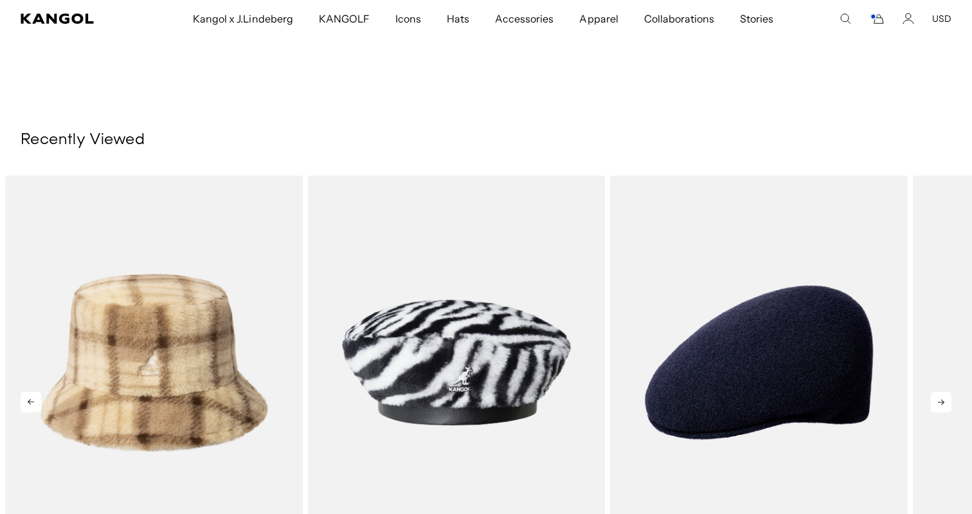
click at [942, 403] on icon at bounding box center [941, 402] width 21 height 21
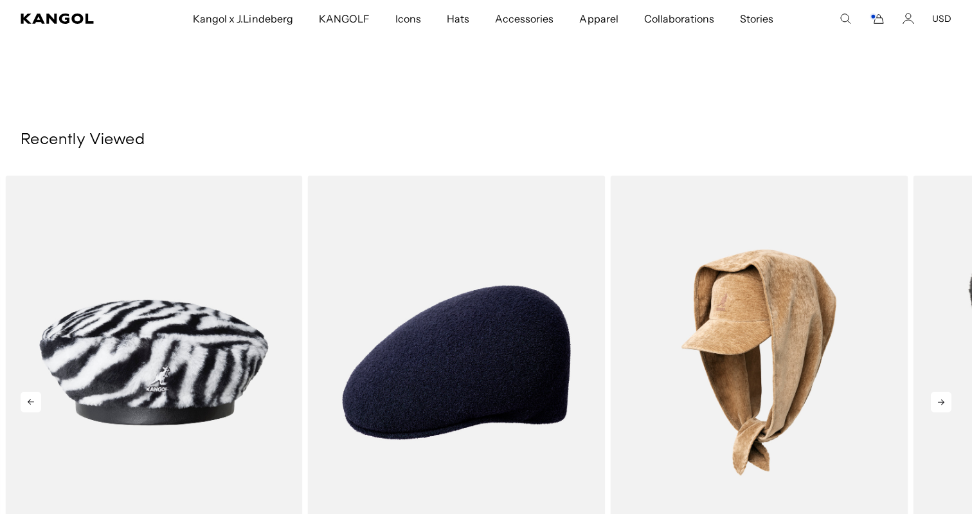
click at [942, 403] on icon at bounding box center [941, 402] width 21 height 21
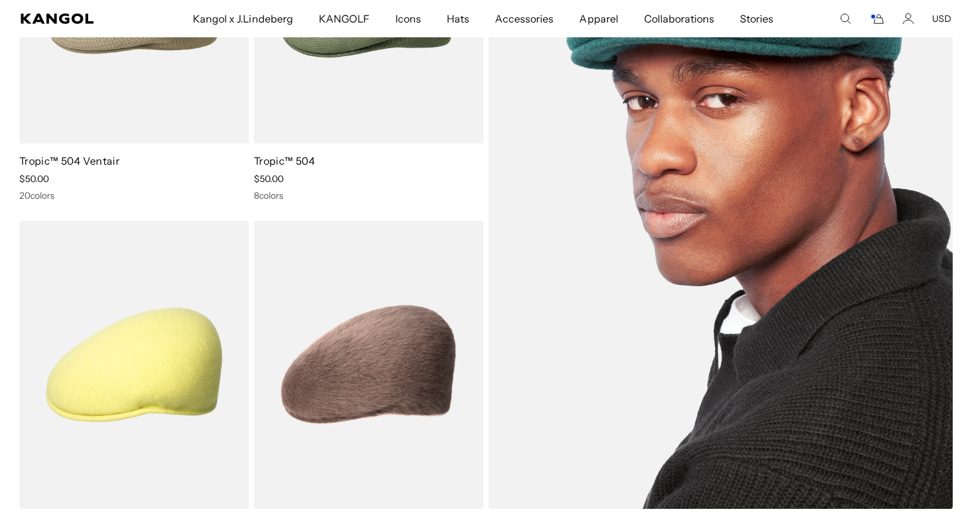
click at [726, 281] on img at bounding box center [721, 181] width 464 height 653
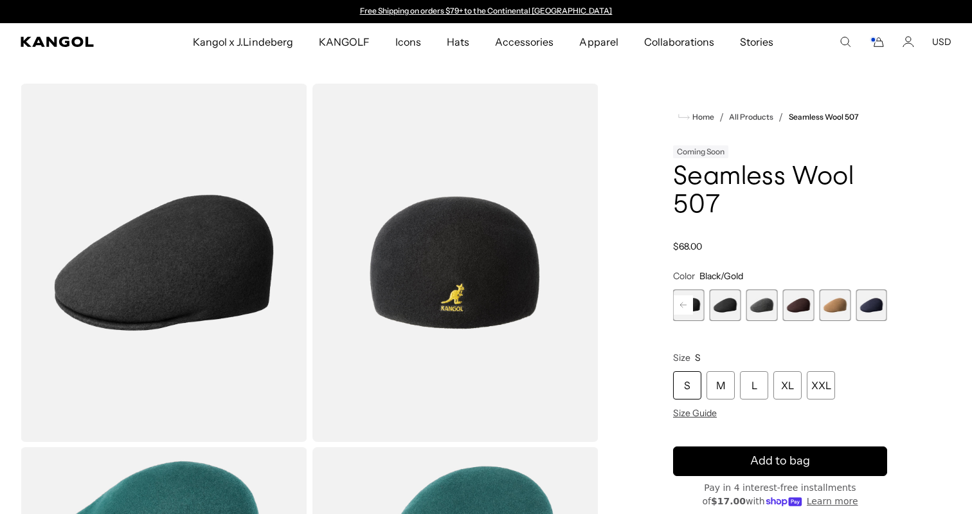
click at [695, 379] on div "S" at bounding box center [687, 385] width 28 height 28
click at [832, 298] on span "8 of 9" at bounding box center [835, 305] width 32 height 32
click at [801, 305] on span "7 of 9" at bounding box center [799, 305] width 32 height 32
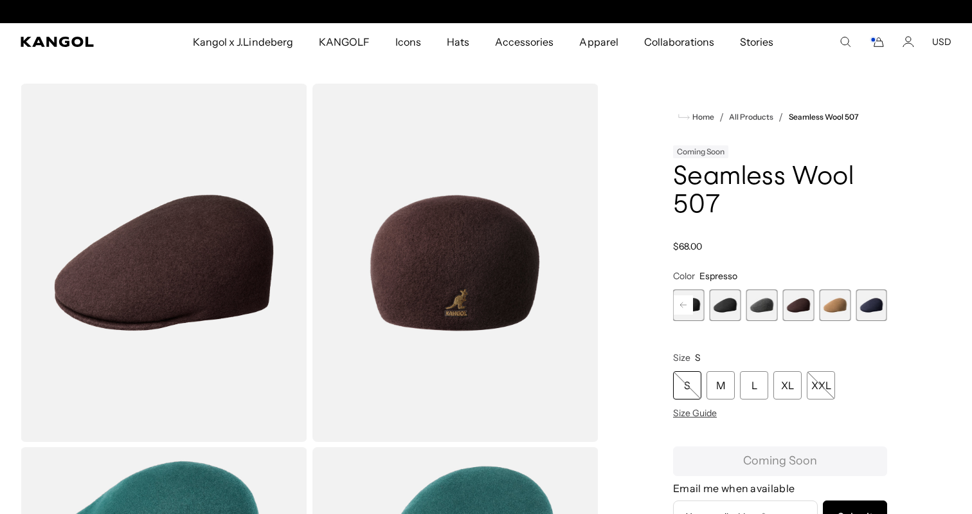
scroll to position [0, 265]
click at [827, 309] on span "8 of 9" at bounding box center [835, 305] width 32 height 32
